Goal: Information Seeking & Learning: Check status

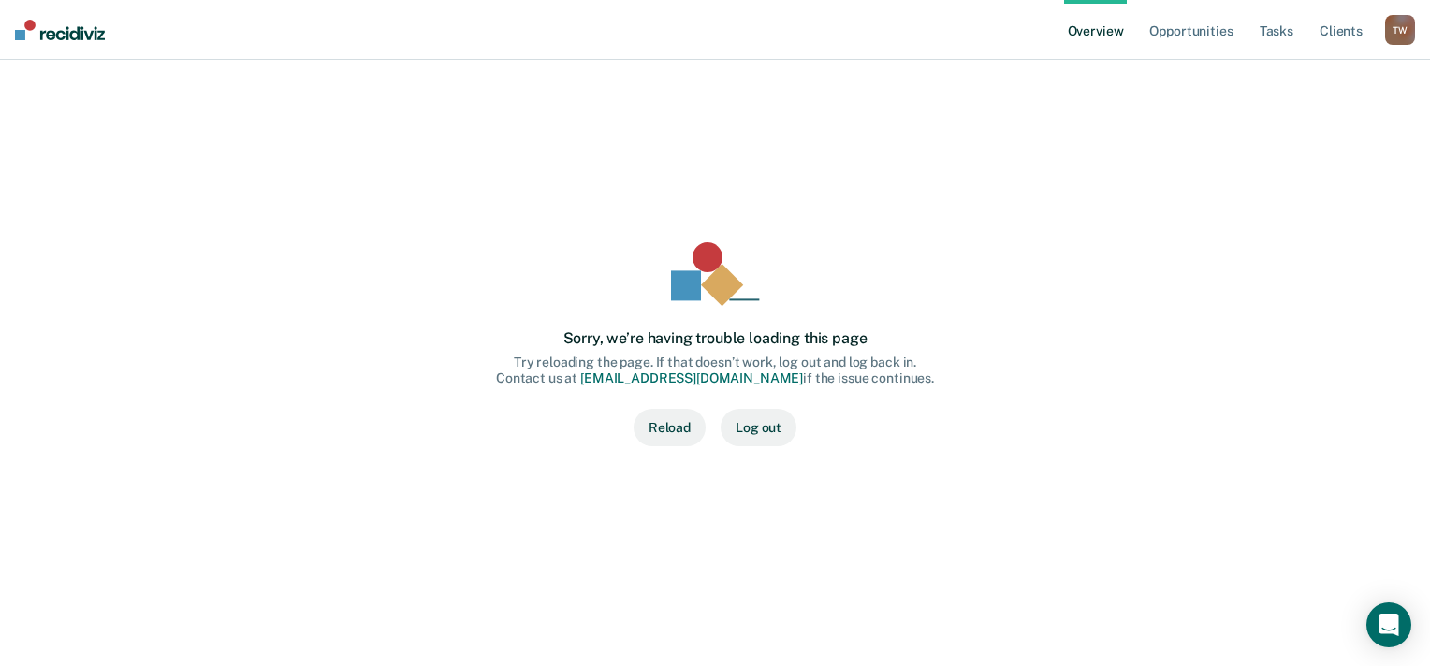
click at [679, 423] on button "Reload" at bounding box center [670, 427] width 72 height 37
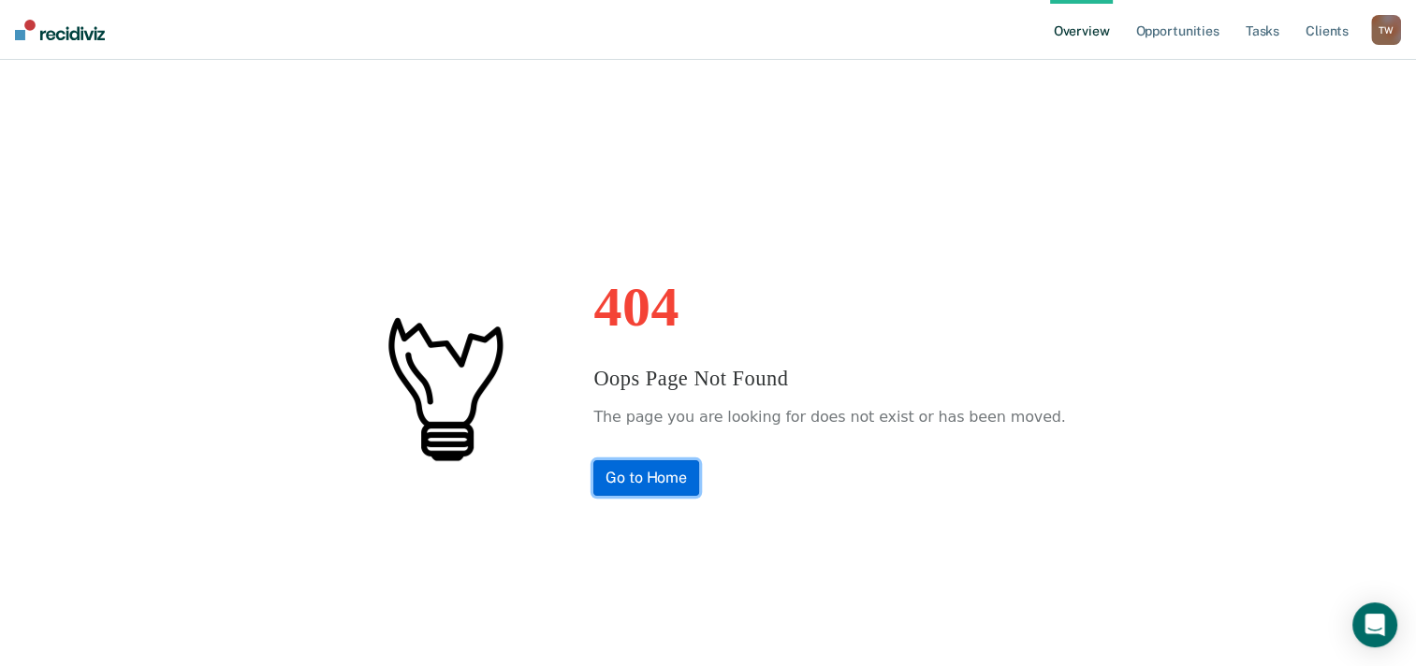
click at [660, 474] on link "Go to Home" at bounding box center [646, 478] width 106 height 36
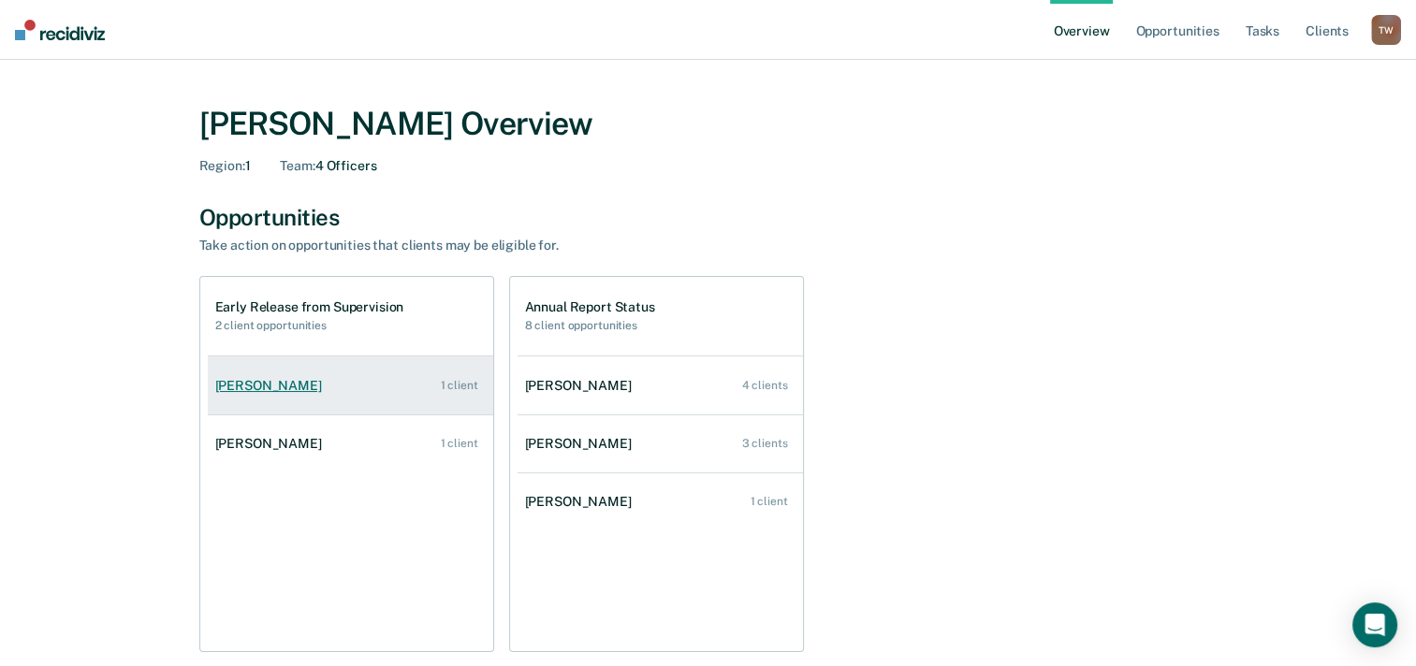
click at [461, 381] on div "1 client" at bounding box center [458, 385] width 37 height 13
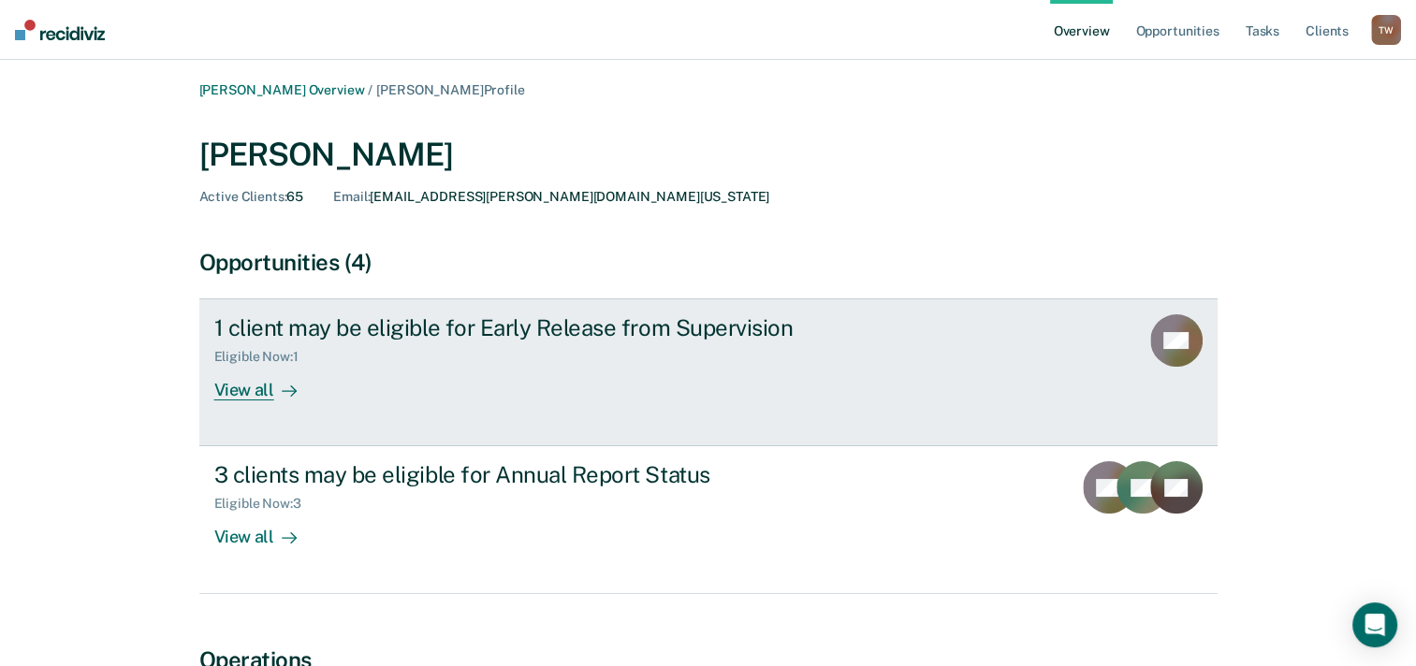
click at [255, 380] on div "View all" at bounding box center [266, 383] width 105 height 36
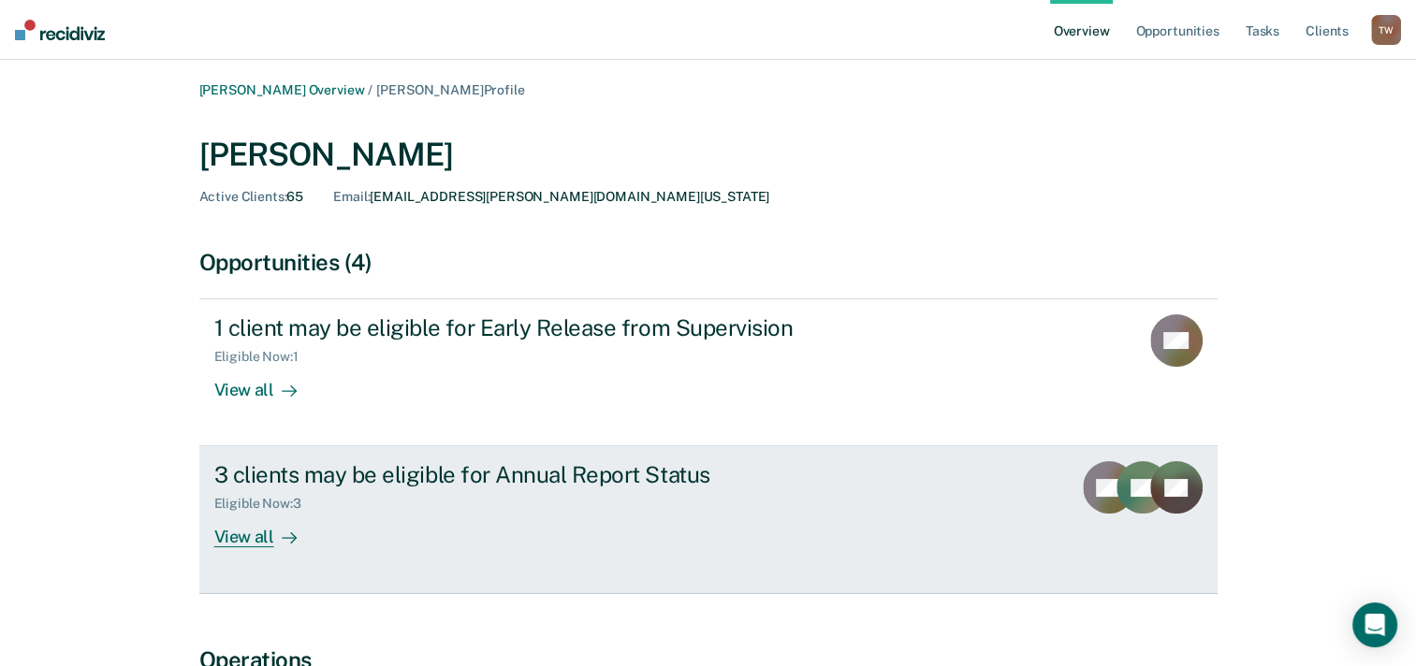
click at [299, 489] on div "Eligible Now : 3" at bounding box center [542, 500] width 657 height 23
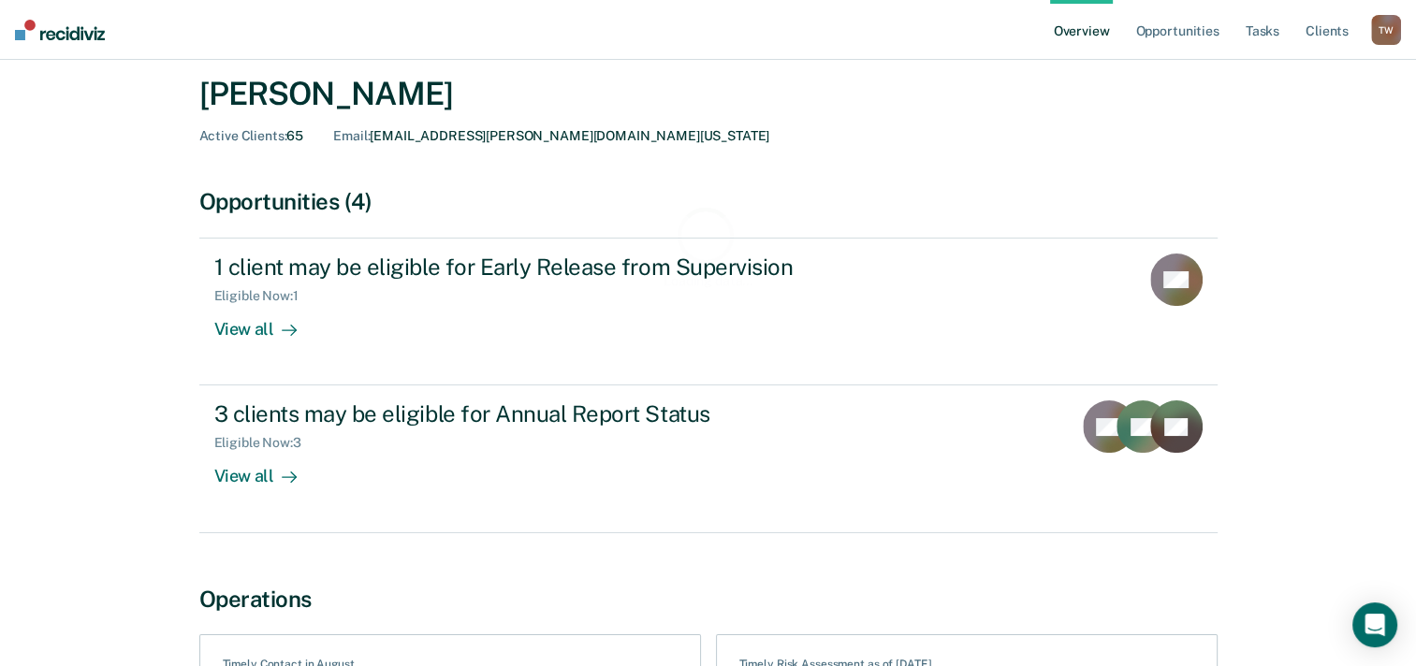
scroll to position [94, 0]
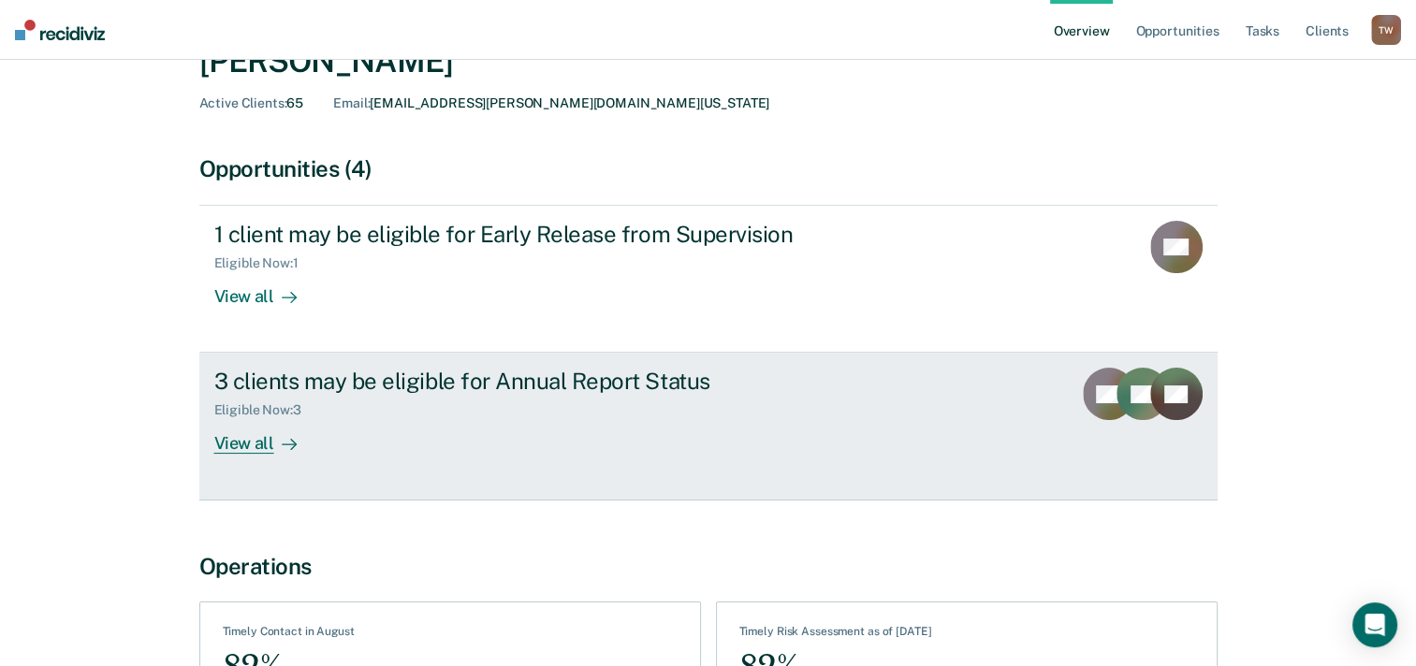
click at [251, 440] on div "View all" at bounding box center [266, 436] width 105 height 36
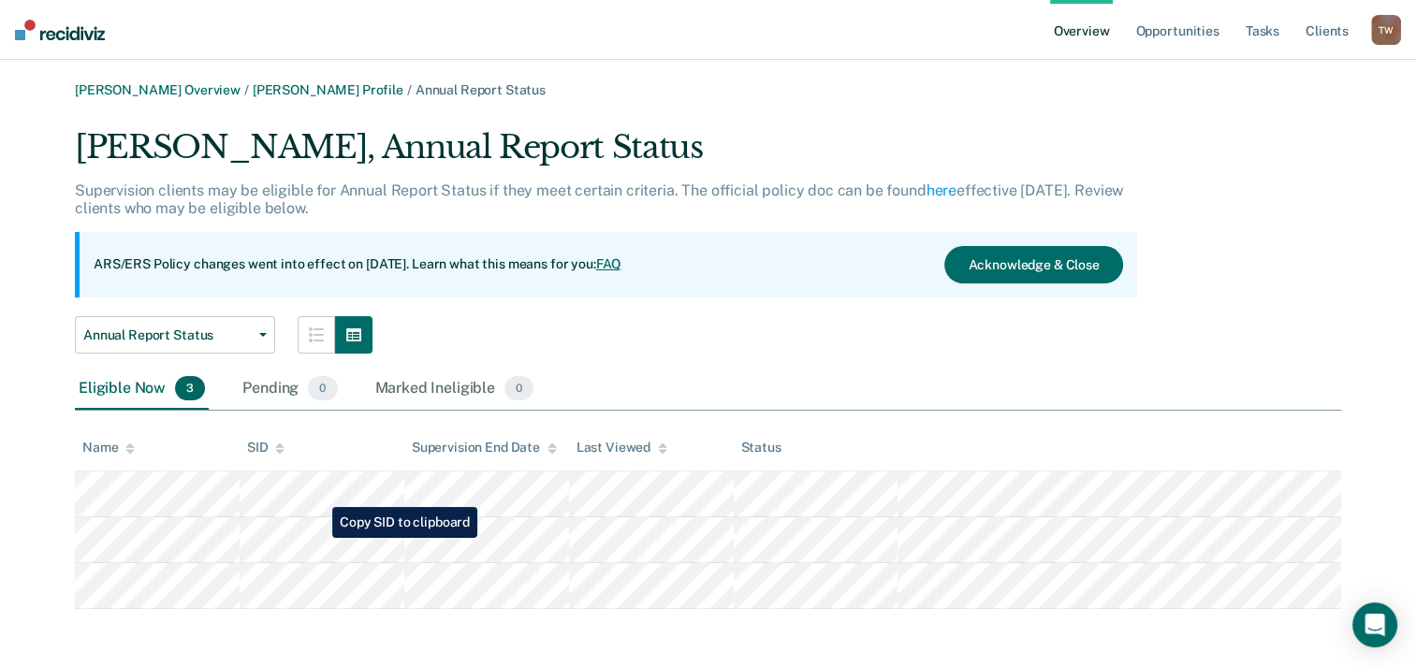
scroll to position [2, 0]
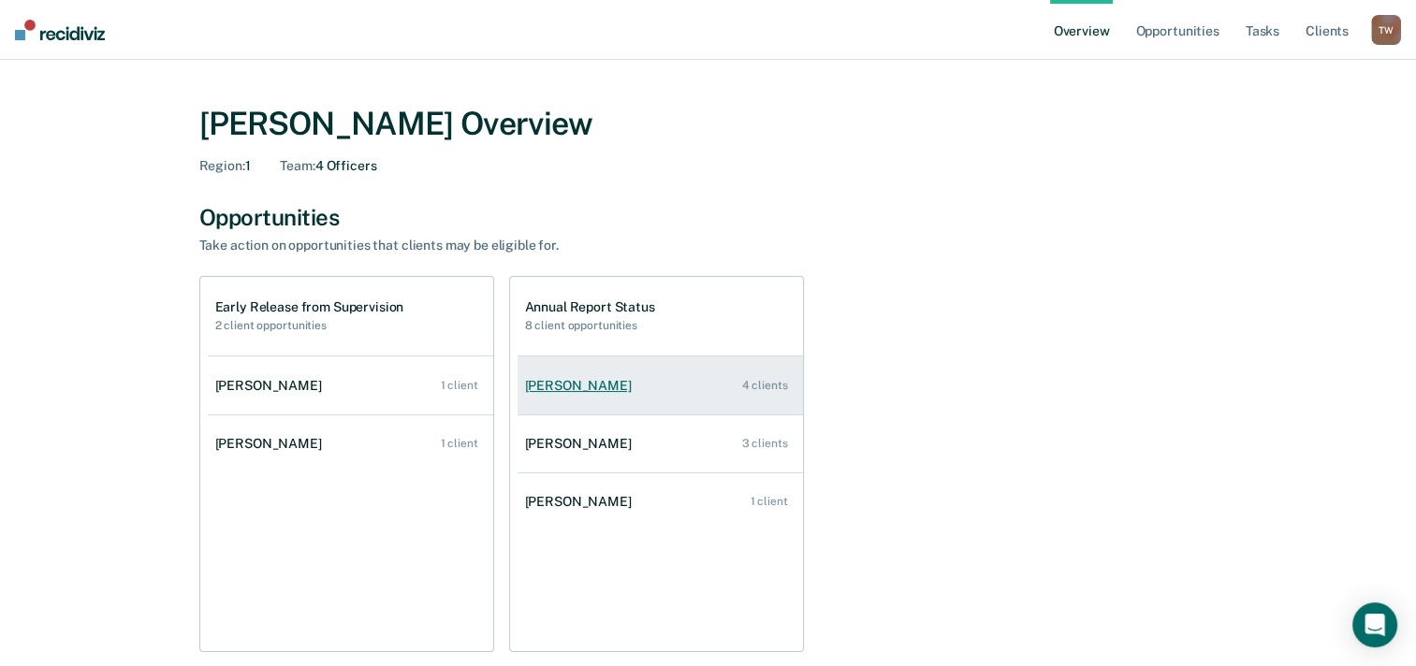
click at [583, 383] on div "[PERSON_NAME]" at bounding box center [582, 386] width 114 height 16
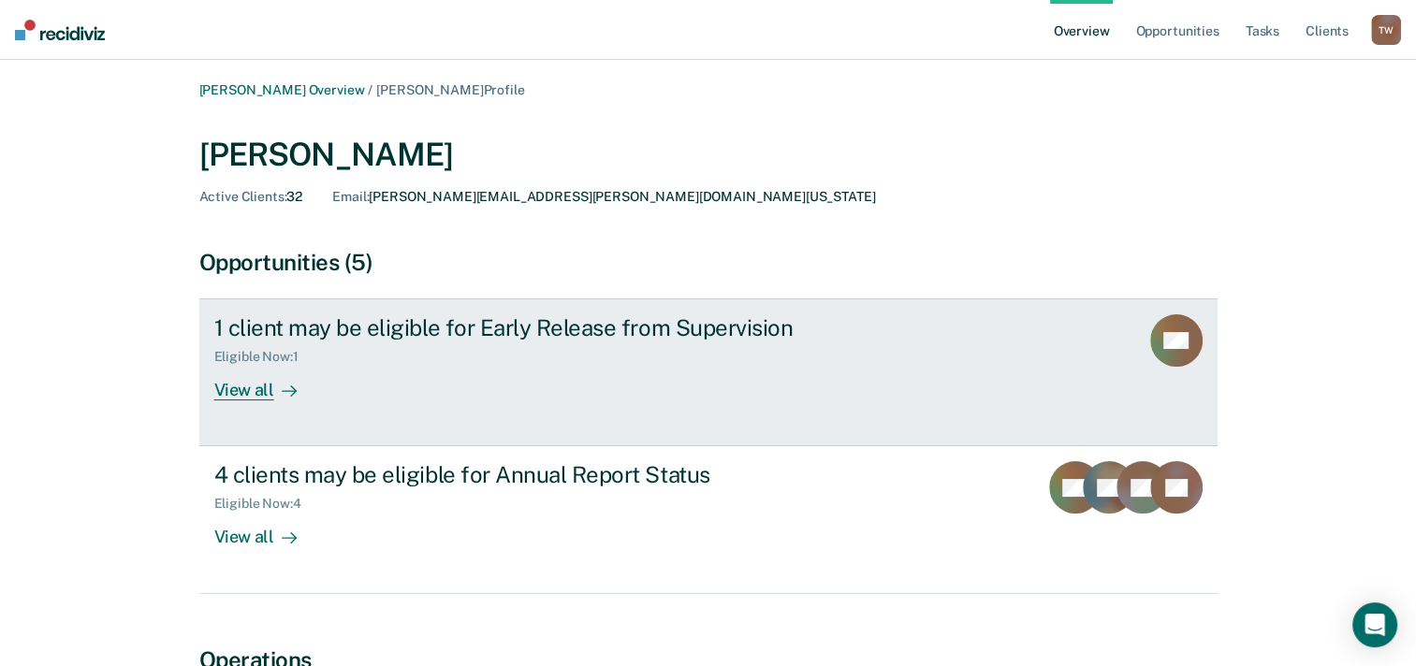
click at [253, 387] on div "View all" at bounding box center [266, 383] width 105 height 36
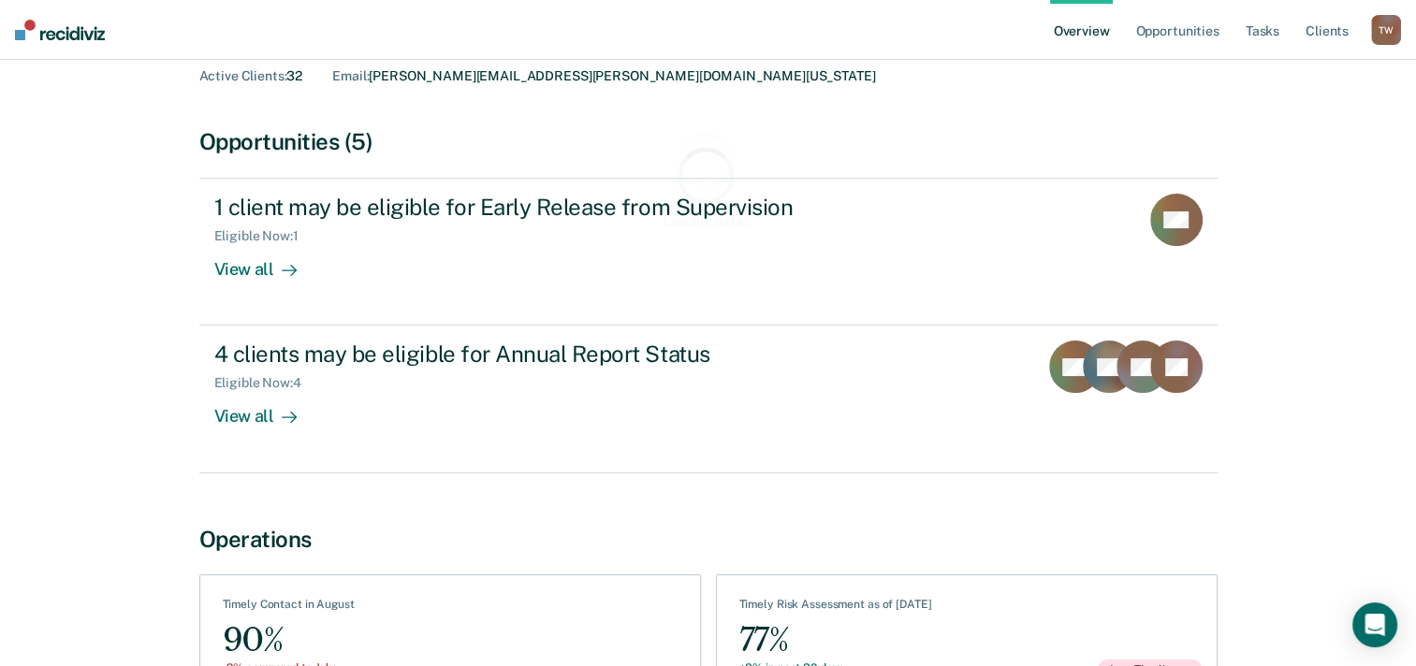
scroll to position [187, 0]
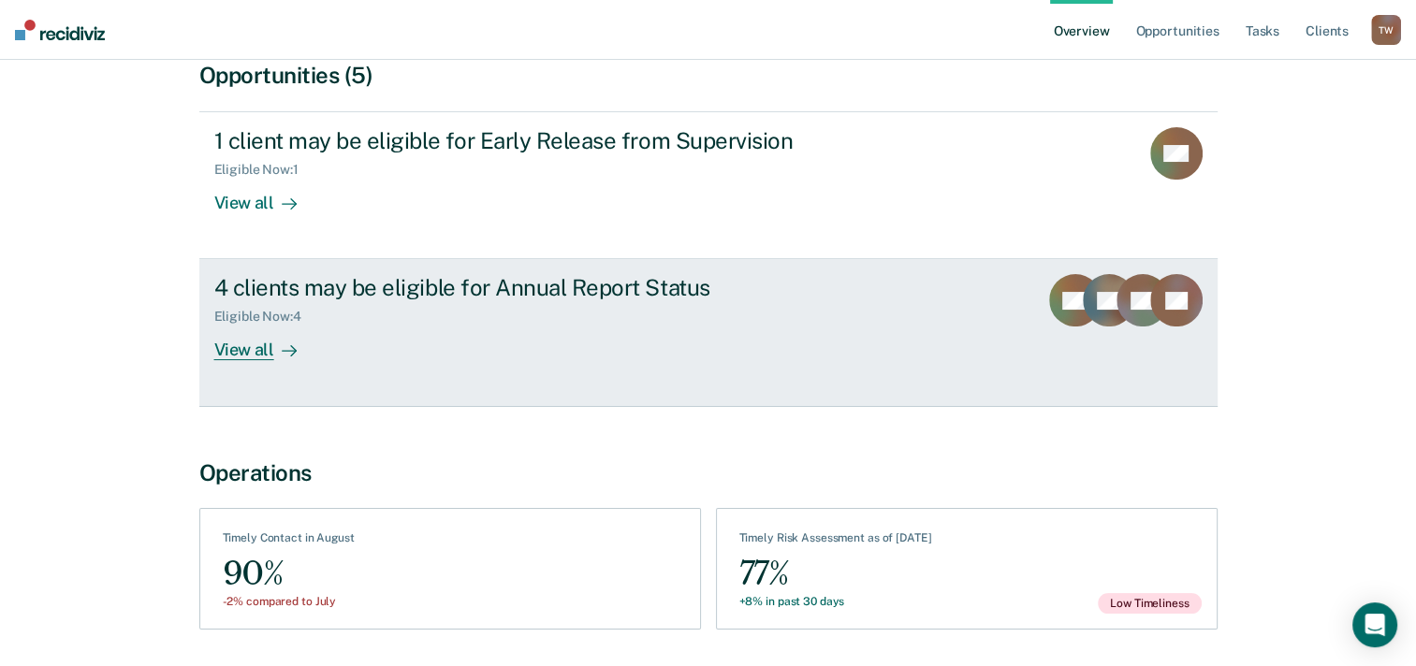
click at [252, 346] on div "View all" at bounding box center [266, 343] width 105 height 36
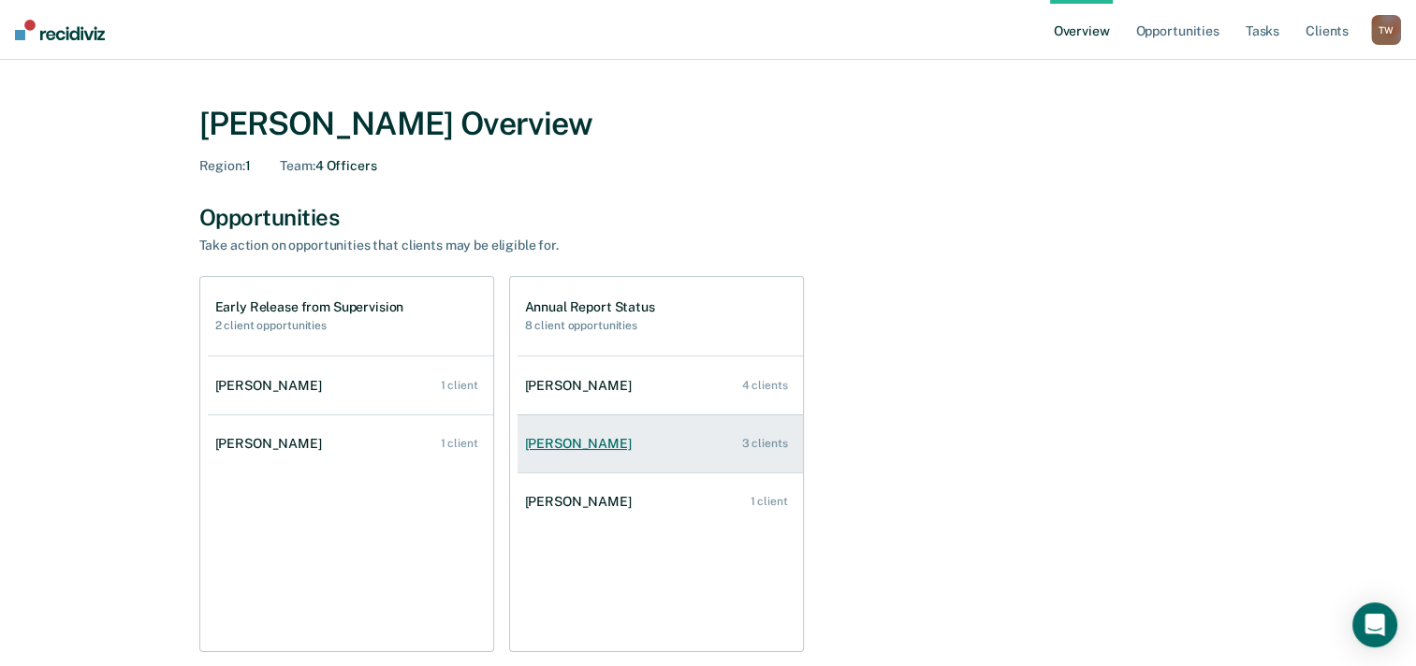
click at [577, 444] on div "[PERSON_NAME]" at bounding box center [582, 444] width 114 height 16
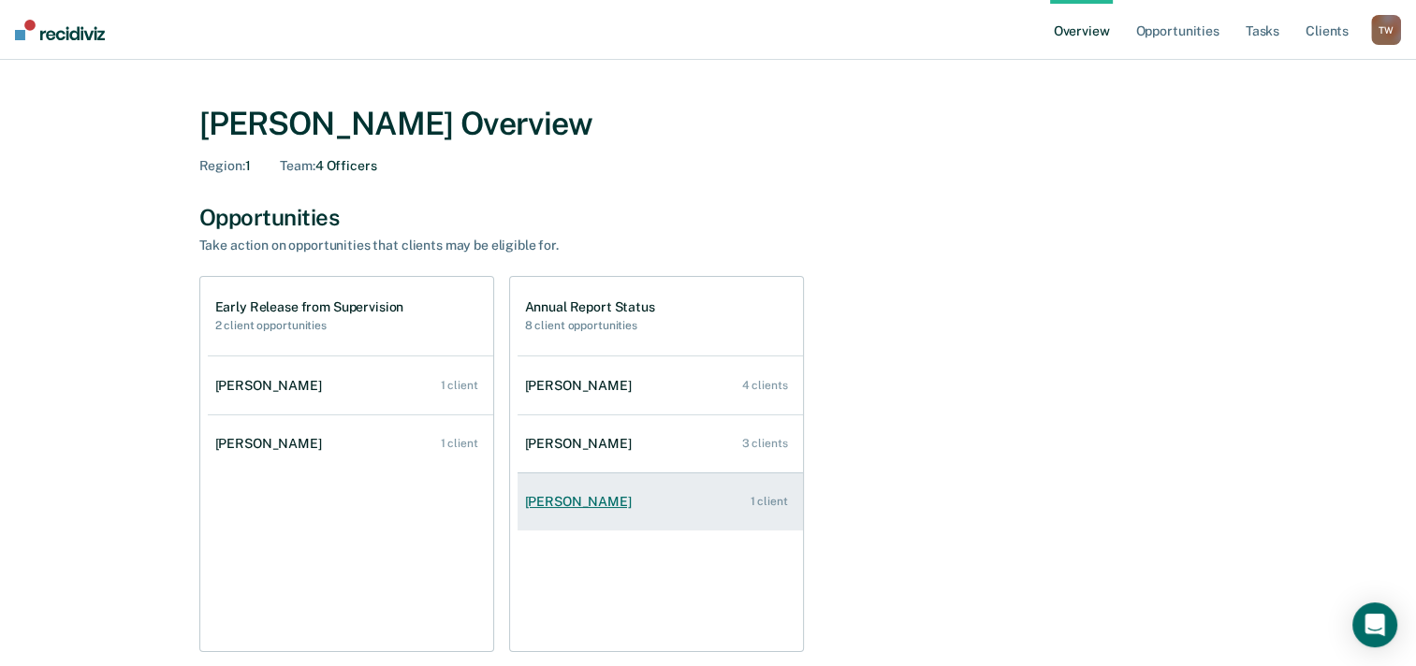
click at [581, 498] on div "[PERSON_NAME]" at bounding box center [582, 502] width 114 height 16
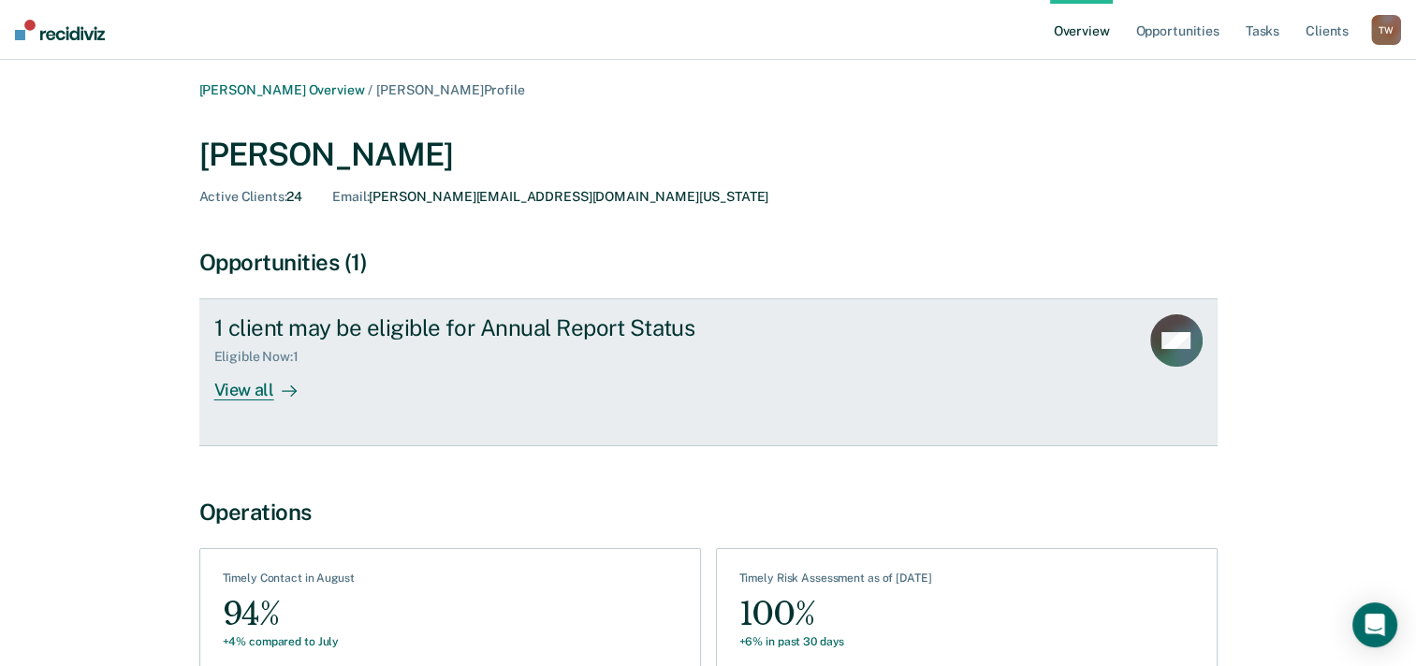
click at [259, 391] on div "View all" at bounding box center [266, 383] width 105 height 36
